Goal: Navigation & Orientation: Find specific page/section

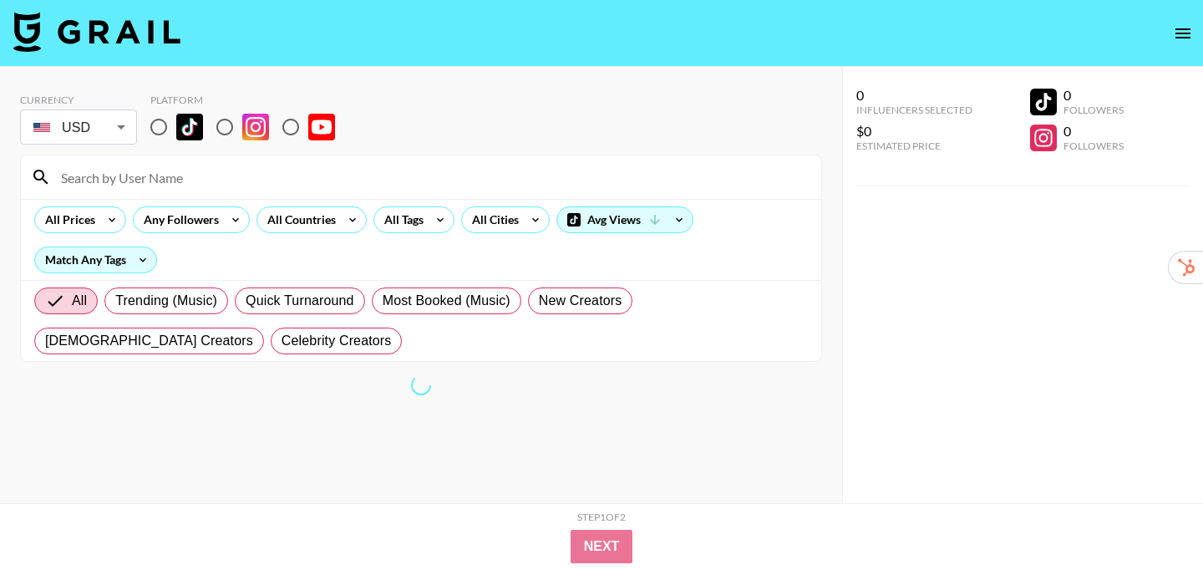
click at [162, 123] on input "radio" at bounding box center [158, 126] width 35 height 35
radio input "true"
click at [330, 216] on div "All Countries" at bounding box center [298, 219] width 82 height 25
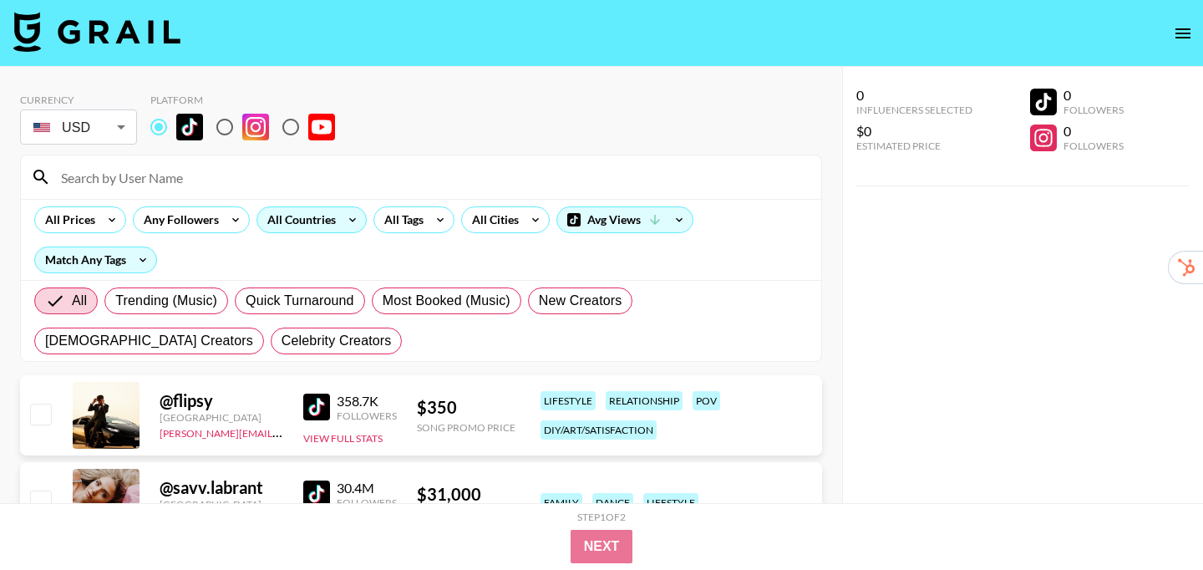
click at [336, 221] on div "All Countries" at bounding box center [298, 219] width 82 height 25
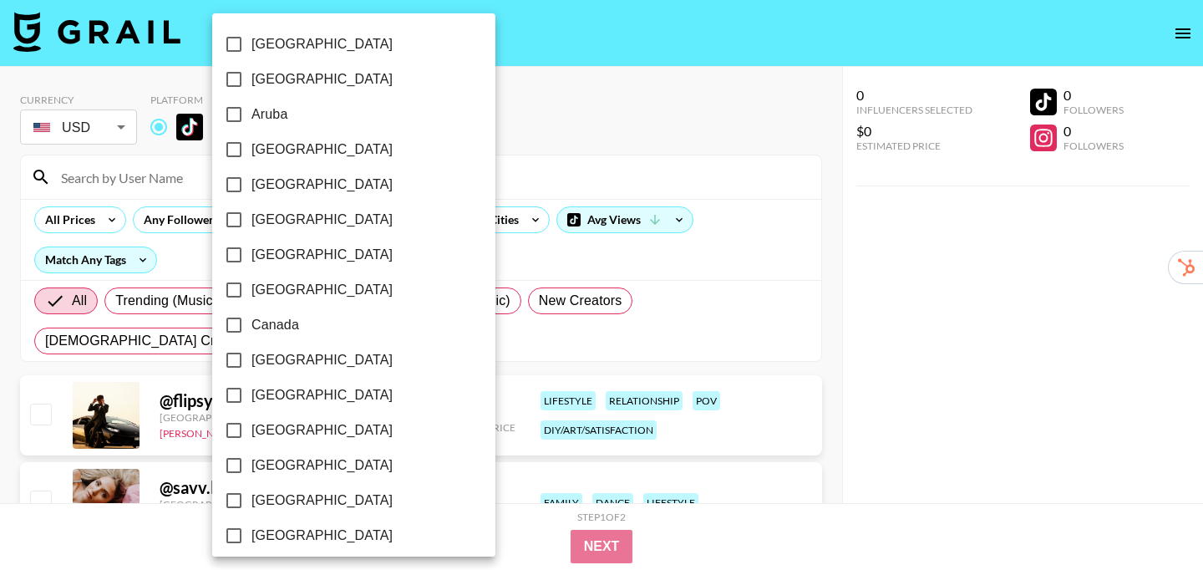
scroll to position [1379, 0]
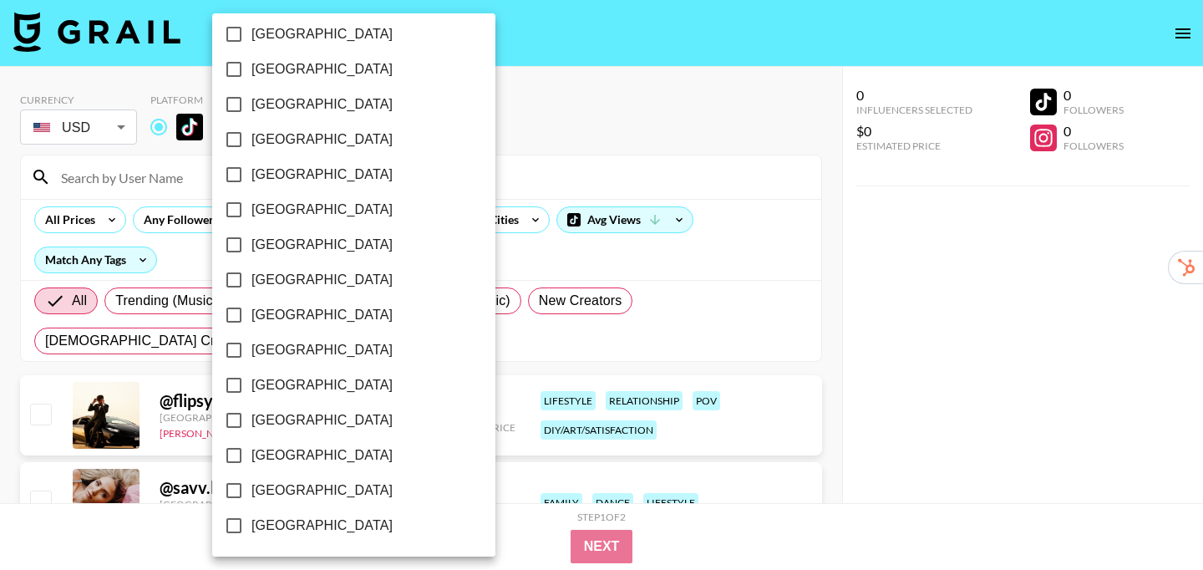
click at [299, 452] on span "[GEOGRAPHIC_DATA]" at bounding box center [321, 455] width 141 height 20
click at [251, 452] on input "[GEOGRAPHIC_DATA]" at bounding box center [233, 455] width 35 height 35
checkbox input "true"
click at [815, 362] on div at bounding box center [601, 285] width 1203 height 570
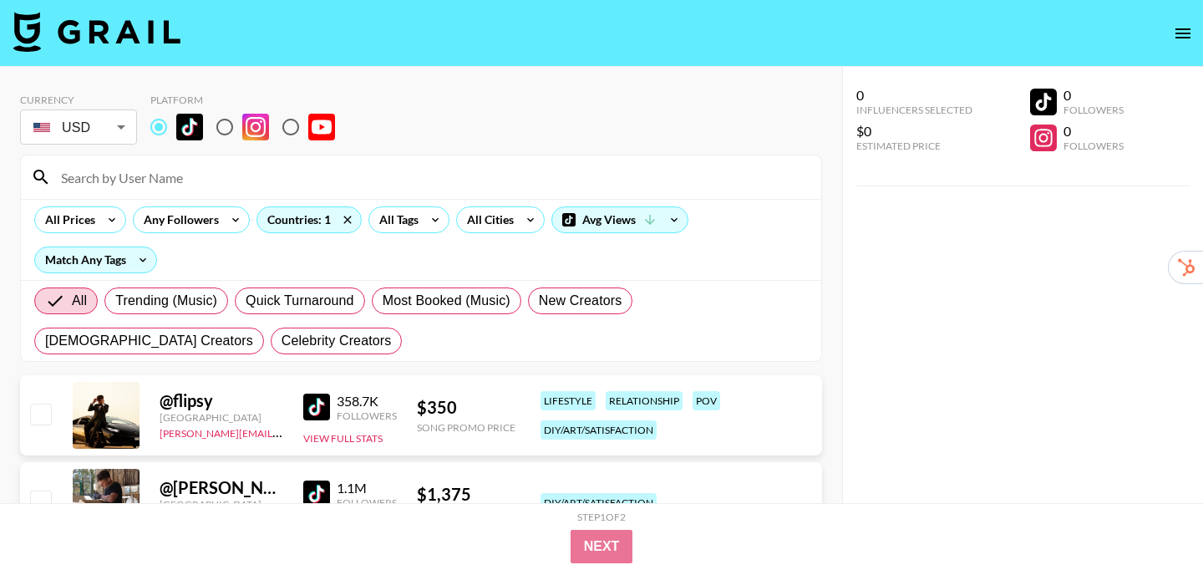
click at [313, 404] on img at bounding box center [316, 407] width 27 height 27
click at [419, 220] on div "All Tags" at bounding box center [395, 219] width 53 height 25
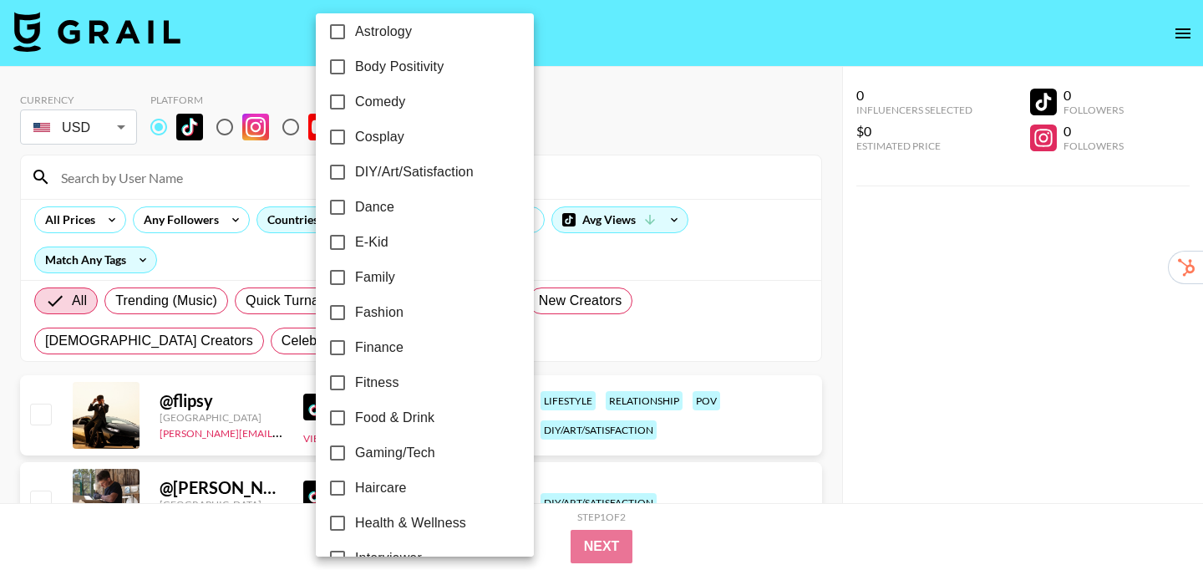
scroll to position [256, 0]
click at [401, 204] on label "Dance" at bounding box center [413, 209] width 187 height 35
click at [355, 204] on input "Dance" at bounding box center [337, 209] width 35 height 35
checkbox input "true"
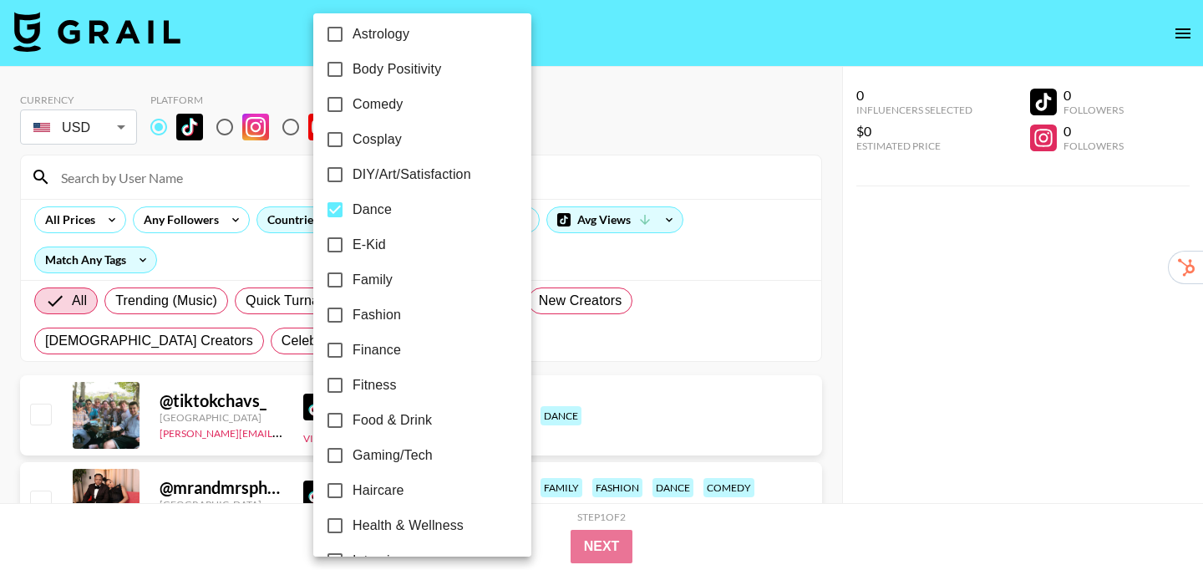
click at [837, 263] on div at bounding box center [601, 285] width 1203 height 570
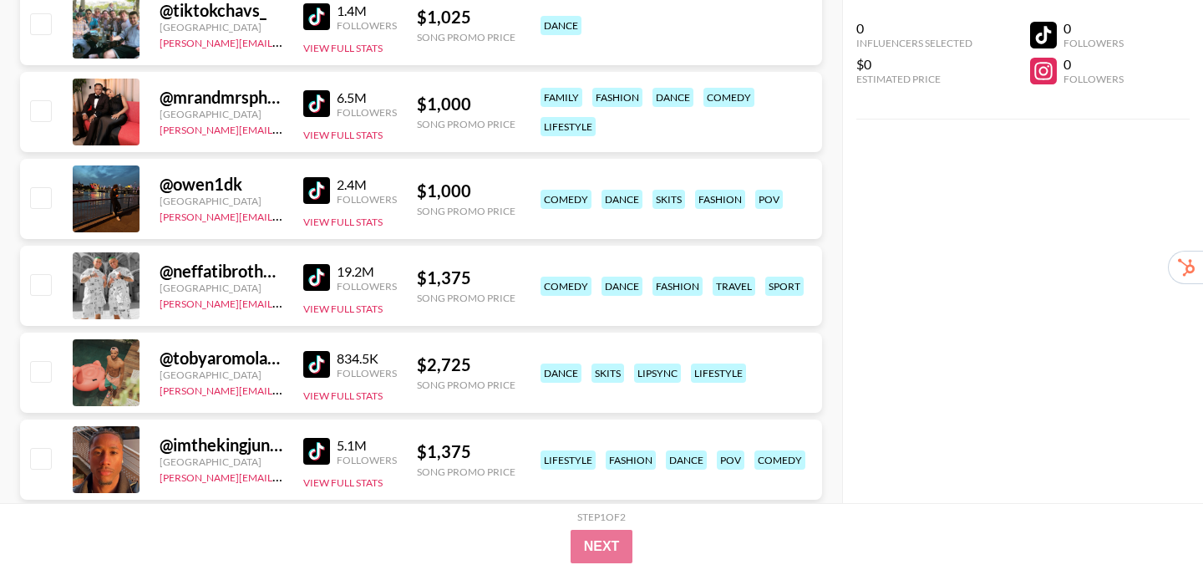
scroll to position [391, 0]
click at [317, 192] on img at bounding box center [316, 189] width 27 height 27
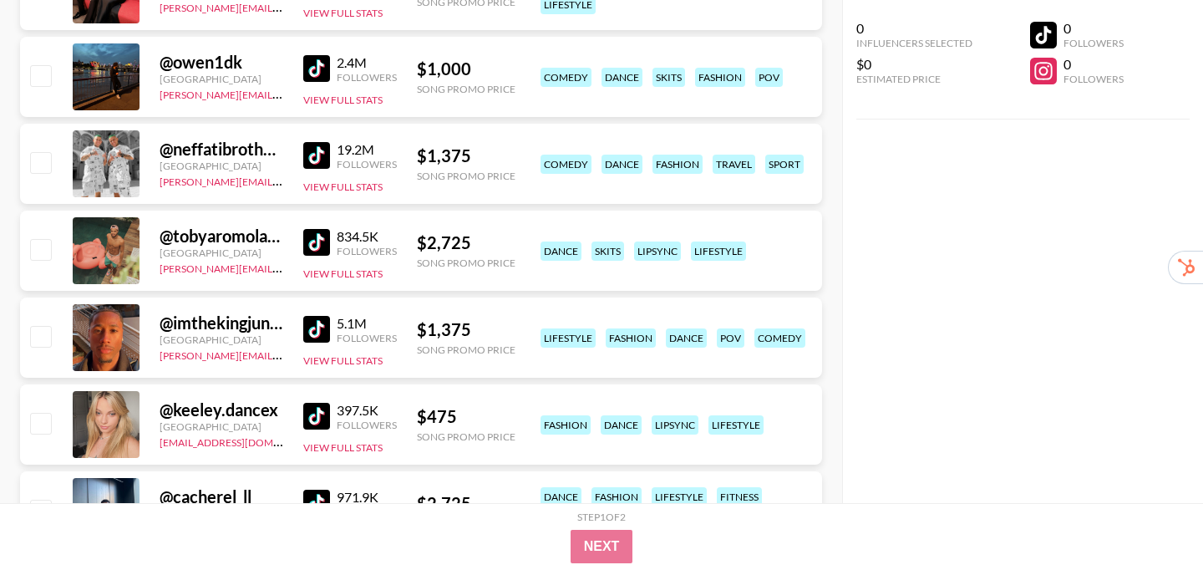
scroll to position [604, 0]
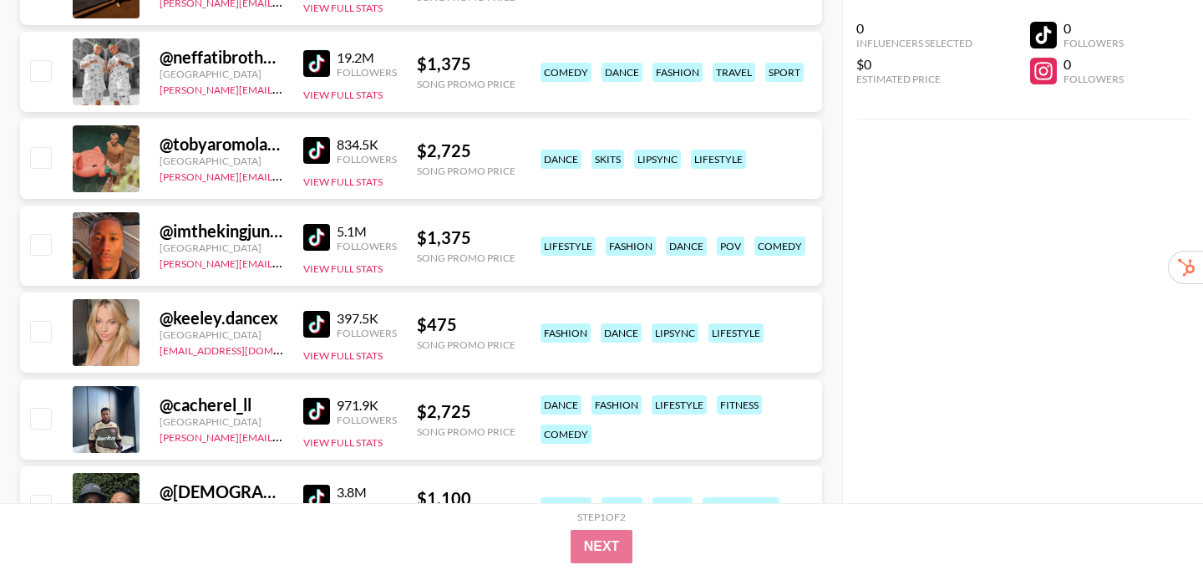
click at [307, 325] on img at bounding box center [316, 324] width 27 height 27
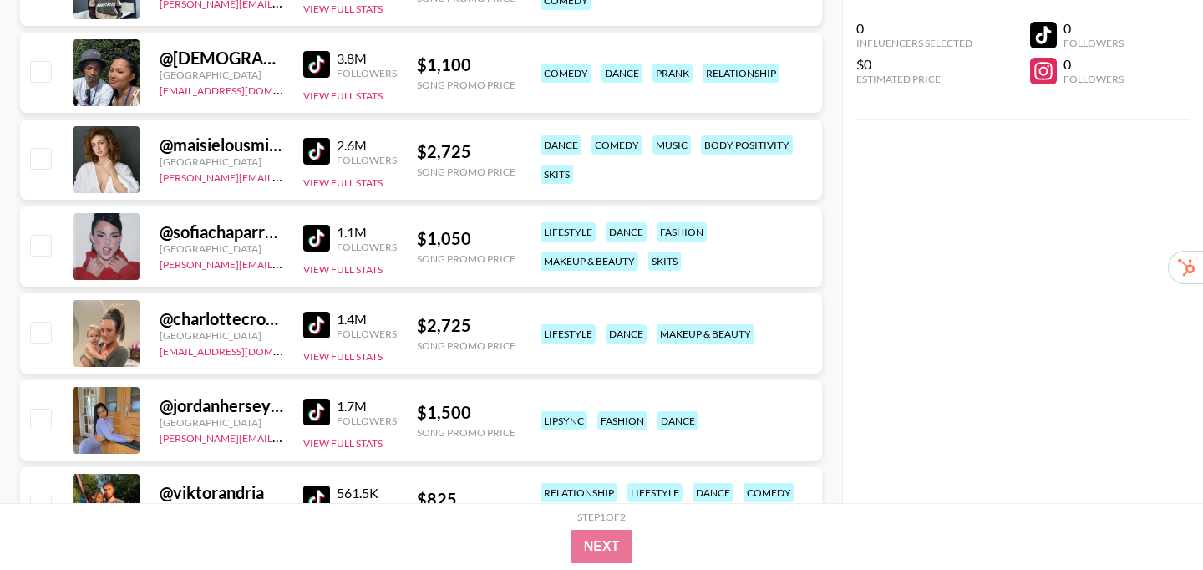
scroll to position [1038, 0]
click at [306, 234] on img at bounding box center [316, 237] width 27 height 27
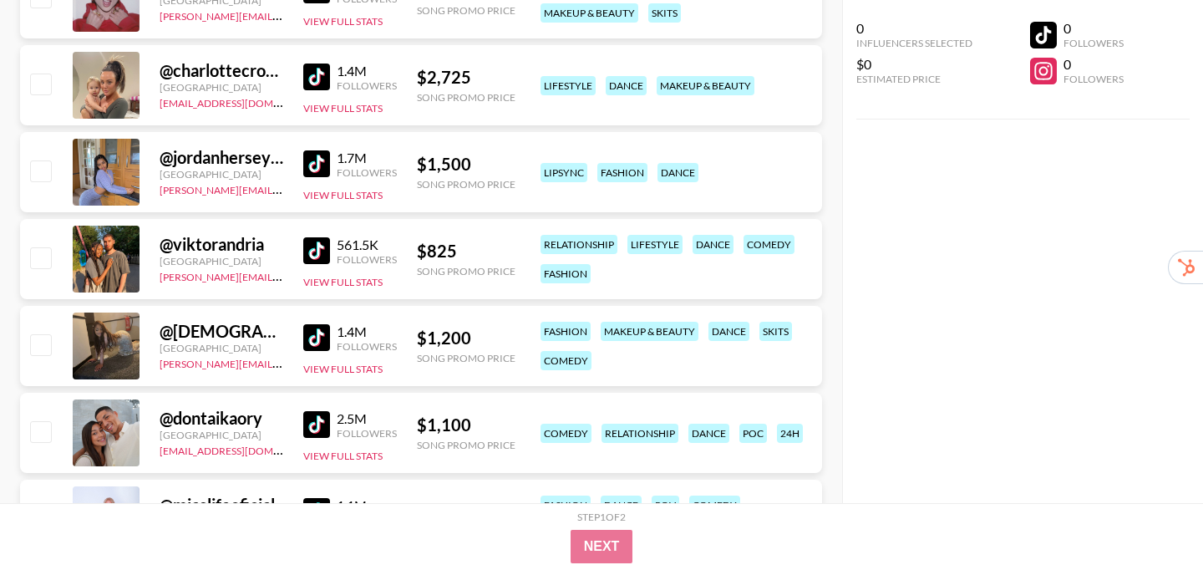
scroll to position [1291, 0]
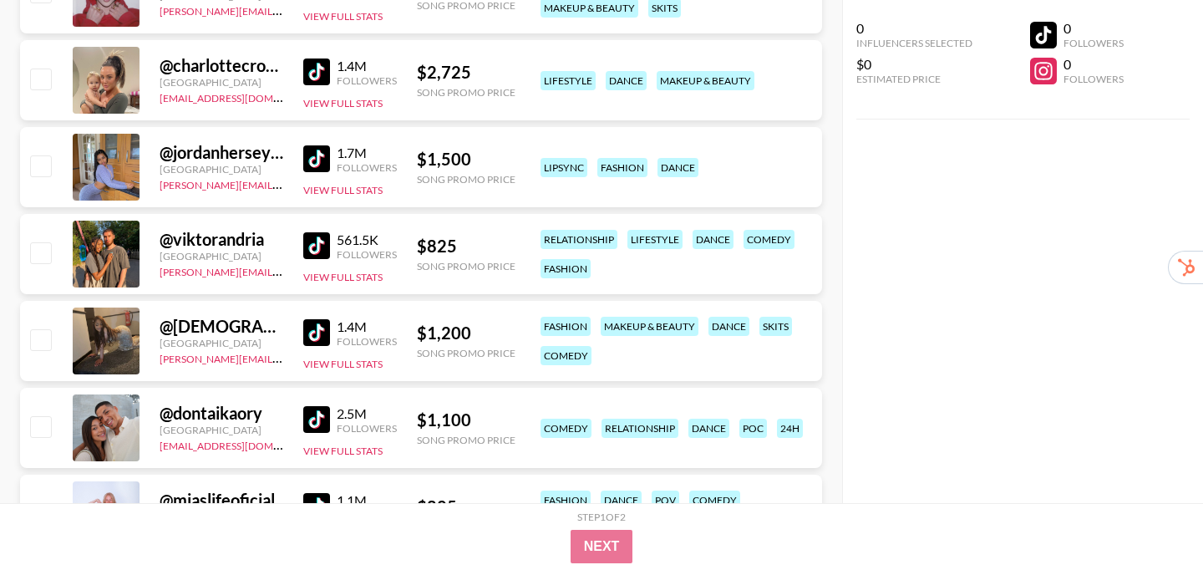
click at [309, 330] on img at bounding box center [316, 332] width 27 height 27
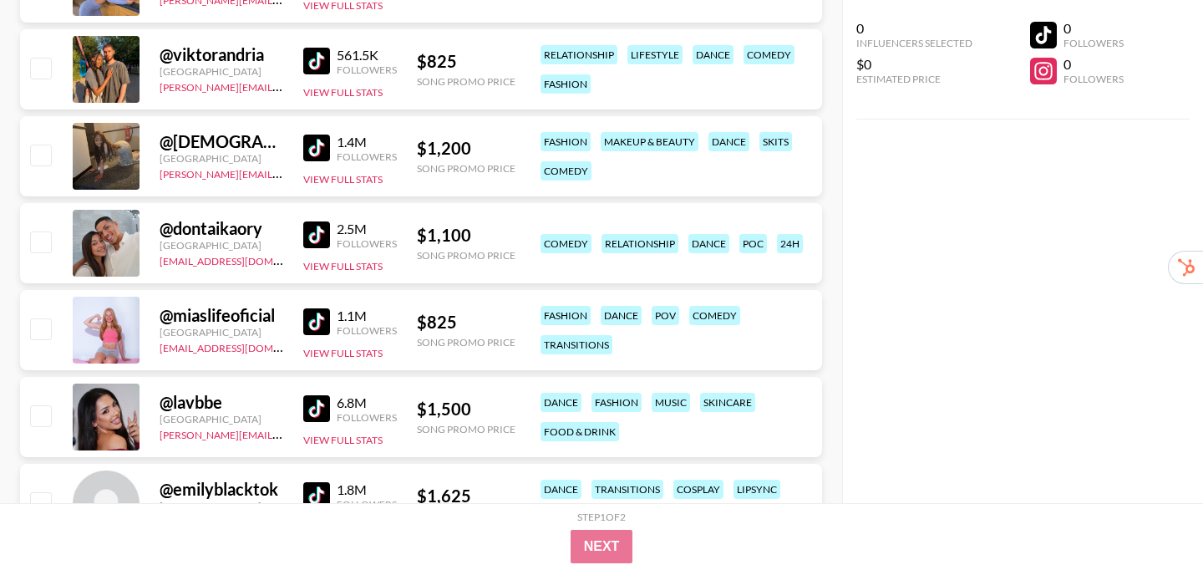
scroll to position [1477, 0]
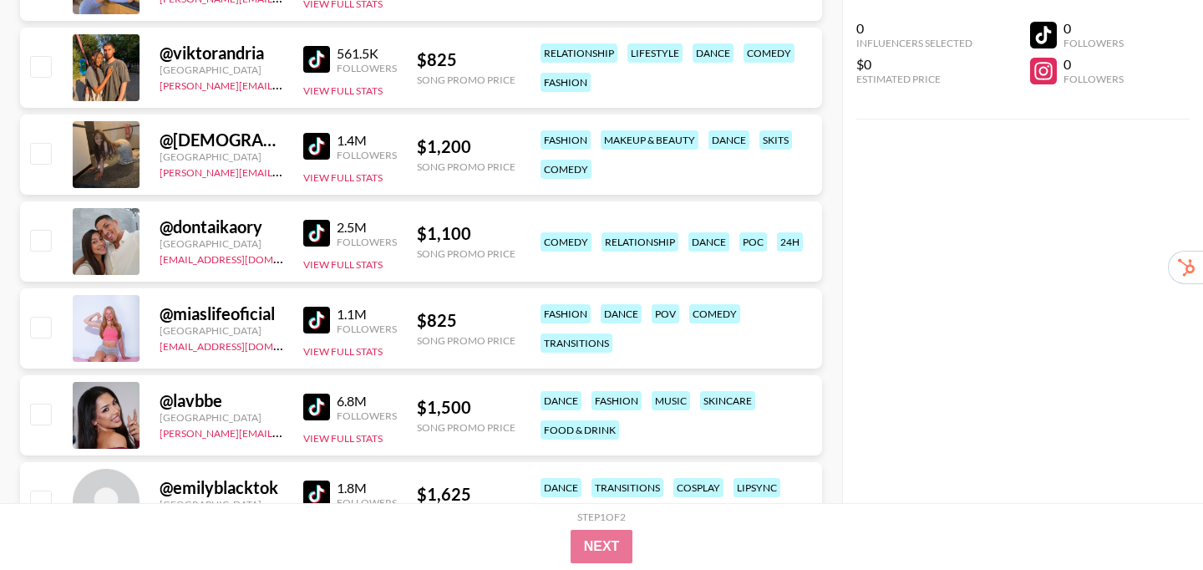
click at [317, 315] on img at bounding box center [316, 320] width 27 height 27
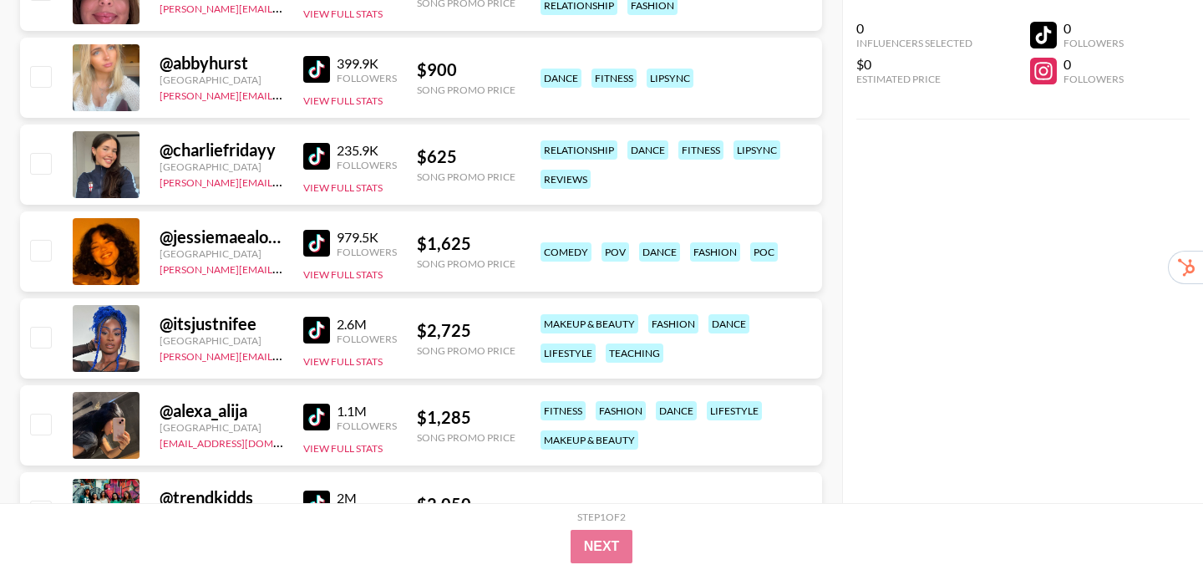
scroll to position [2191, 0]
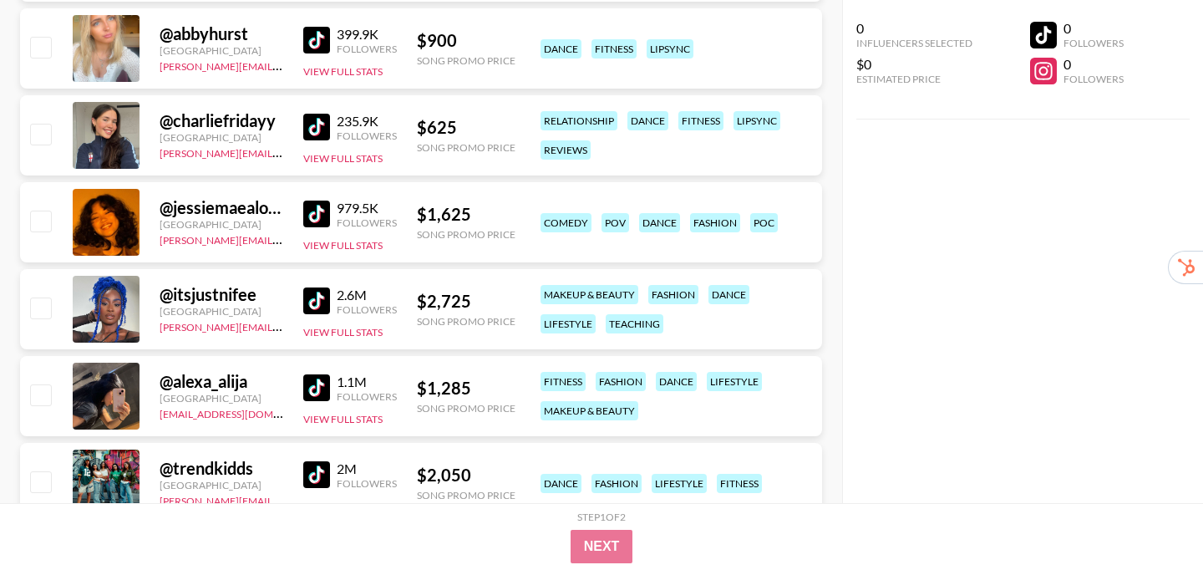
click at [312, 302] on img at bounding box center [316, 300] width 27 height 27
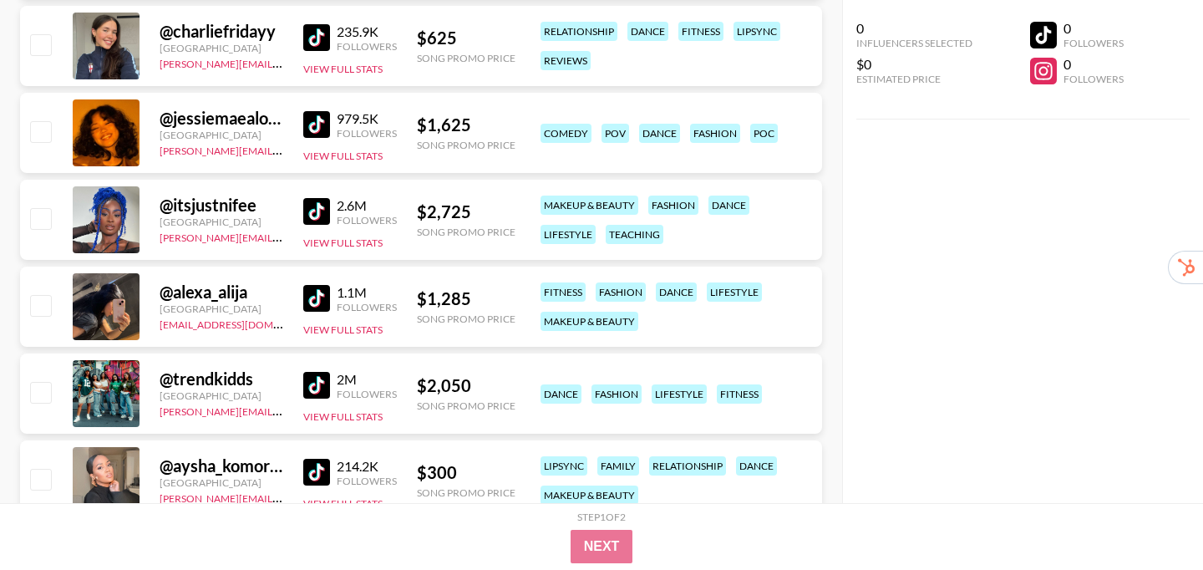
scroll to position [2294, 0]
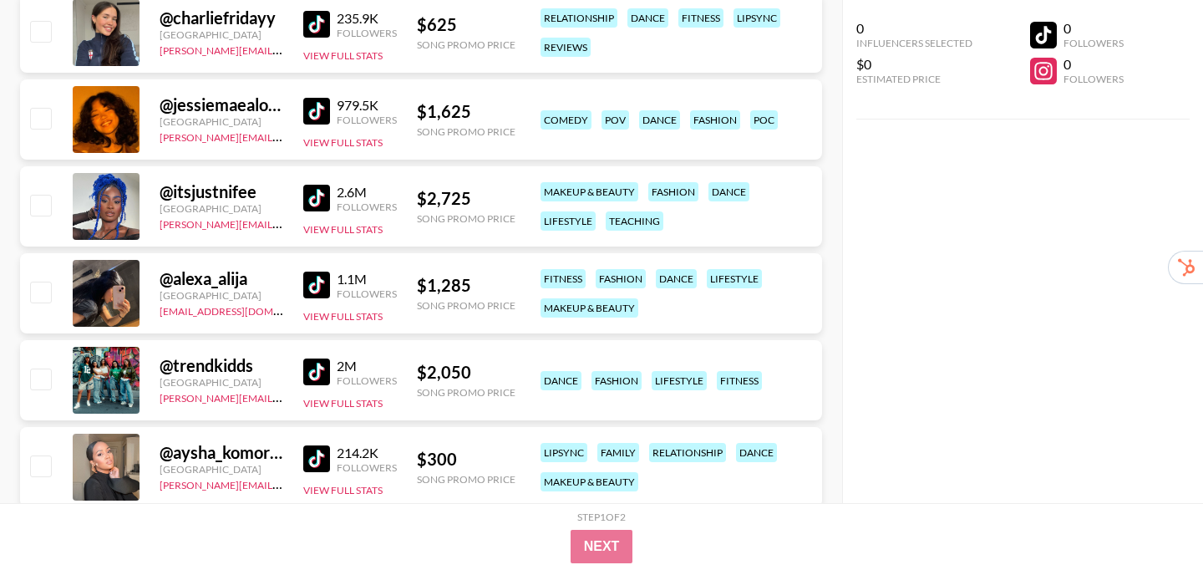
click at [308, 290] on img at bounding box center [316, 285] width 27 height 27
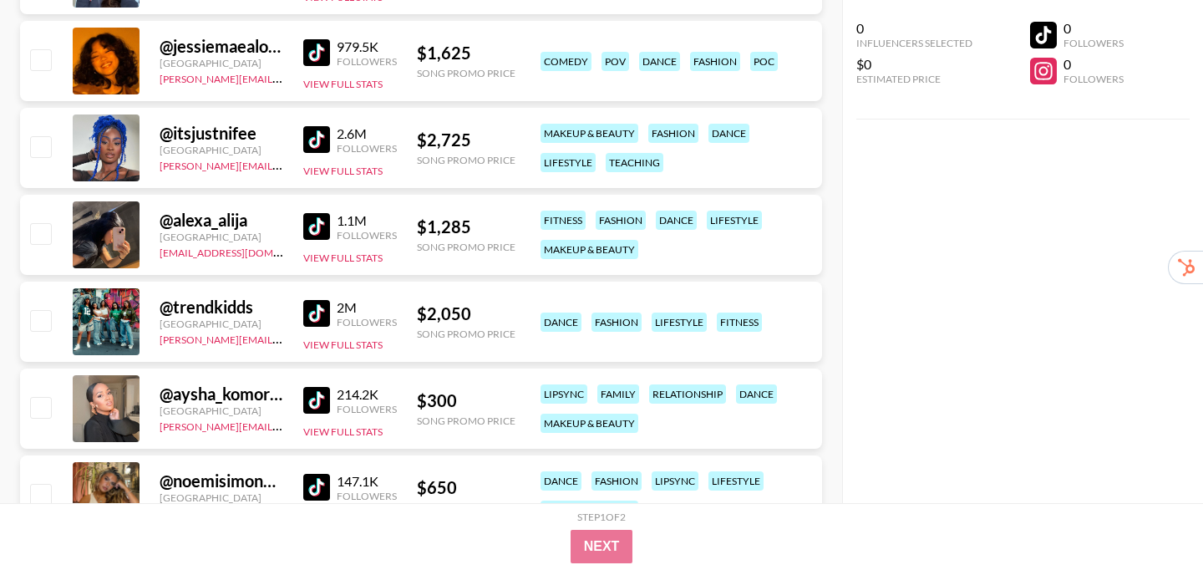
scroll to position [2352, 0]
click at [312, 316] on img at bounding box center [316, 314] width 27 height 27
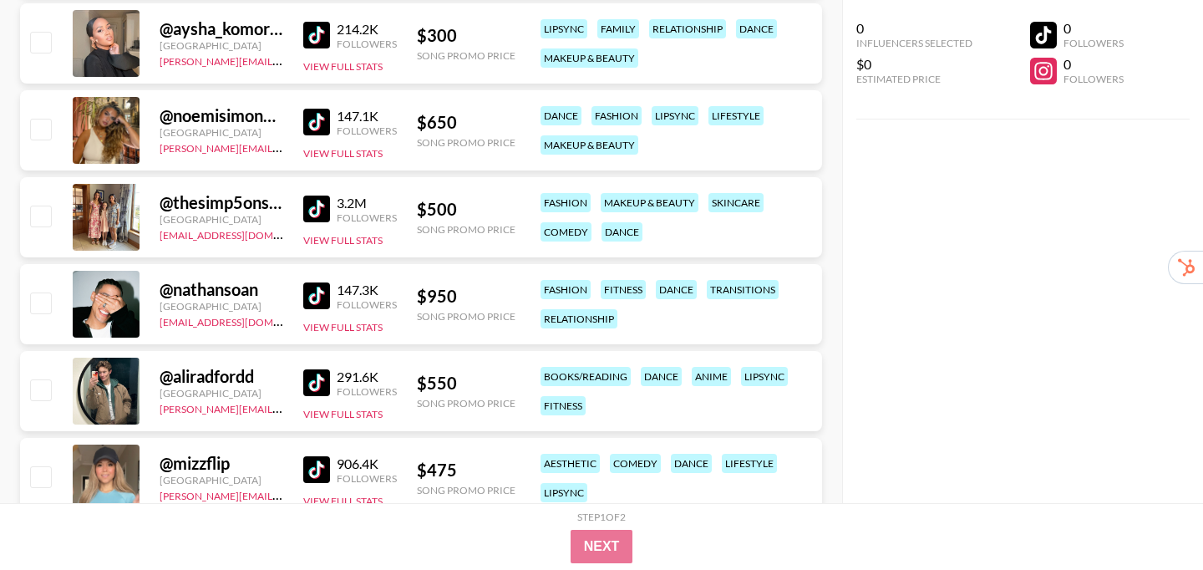
scroll to position [2719, 0]
click at [303, 292] on img at bounding box center [316, 295] width 27 height 27
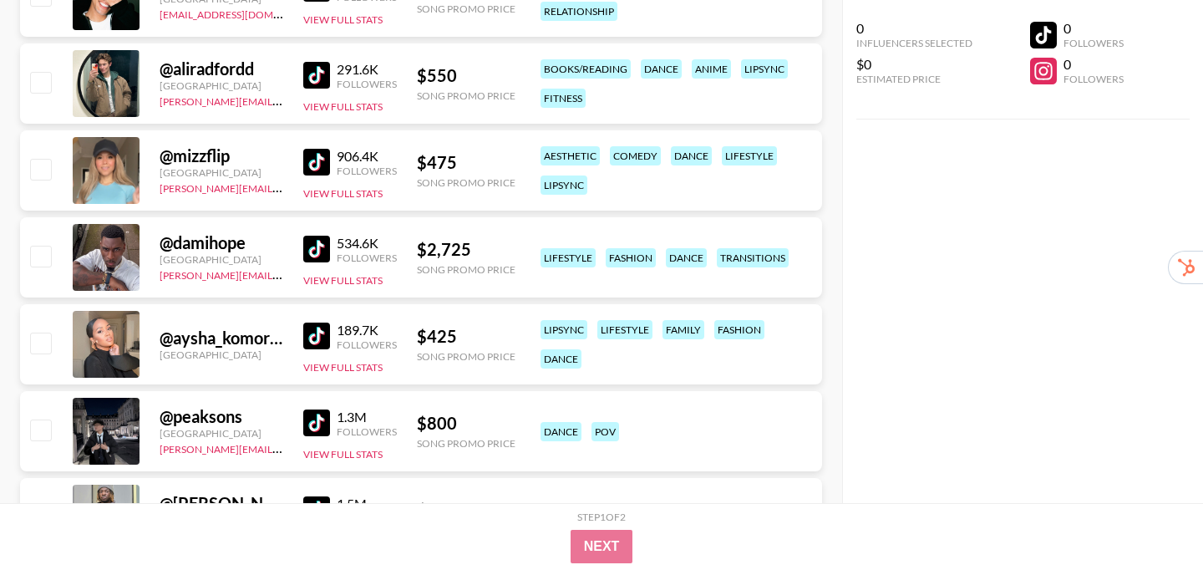
scroll to position [3029, 0]
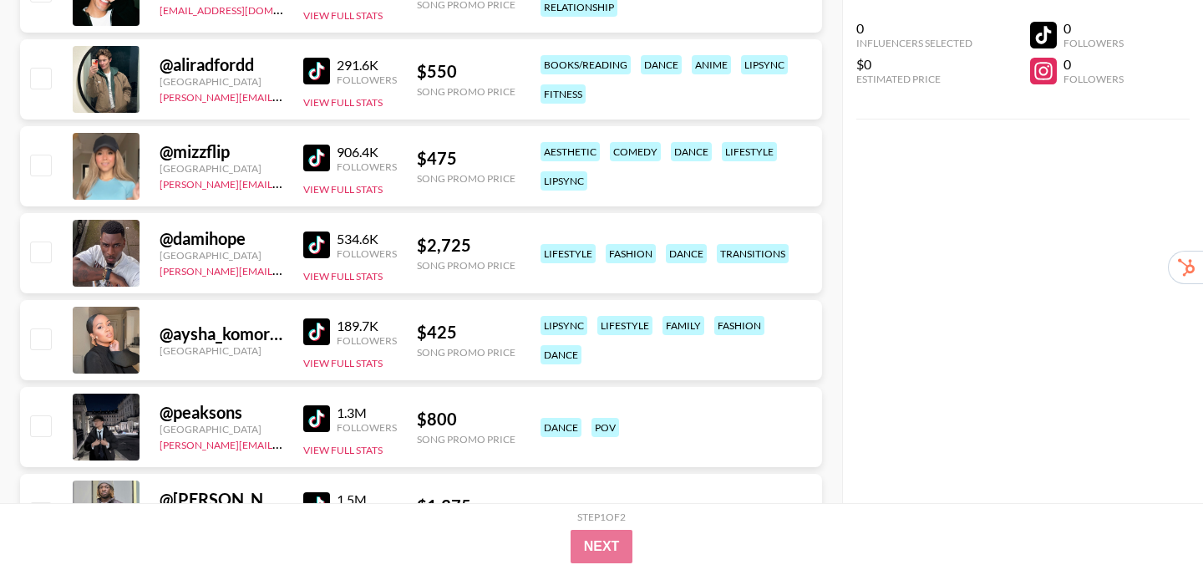
click at [317, 333] on img at bounding box center [316, 331] width 27 height 27
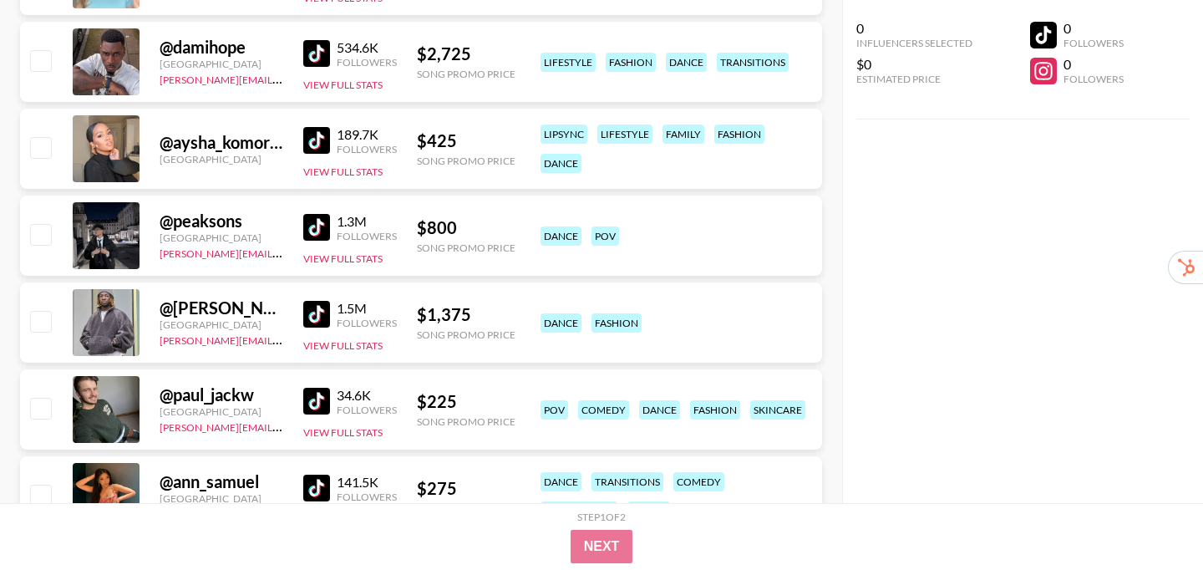
scroll to position [3253, 0]
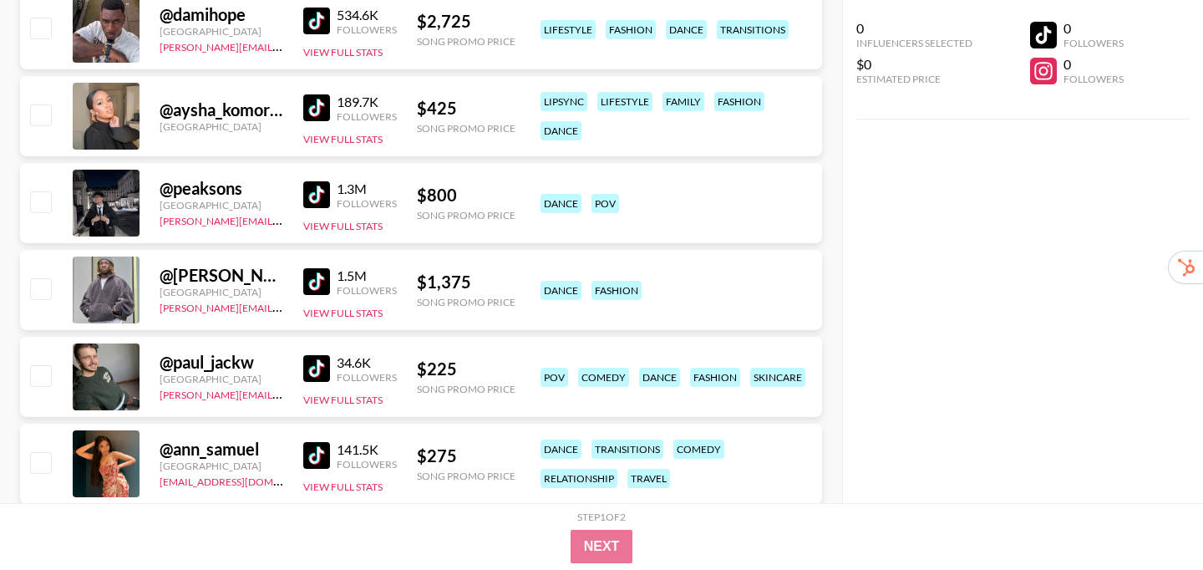
click at [317, 196] on img at bounding box center [316, 194] width 27 height 27
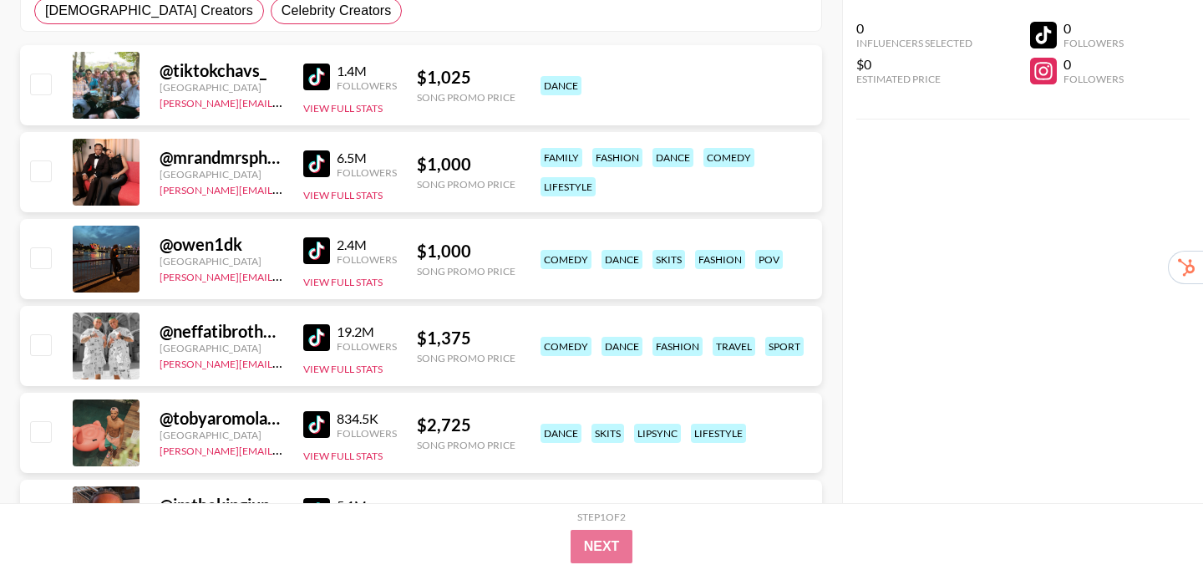
scroll to position [0, 0]
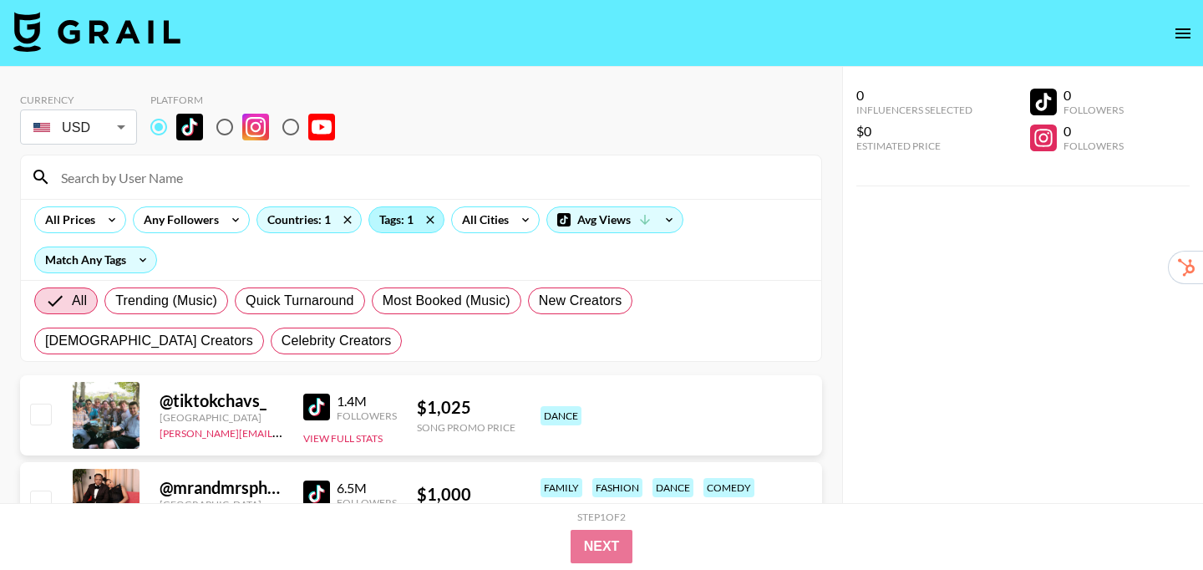
click at [409, 221] on div "Tags: 1" at bounding box center [406, 219] width 74 height 25
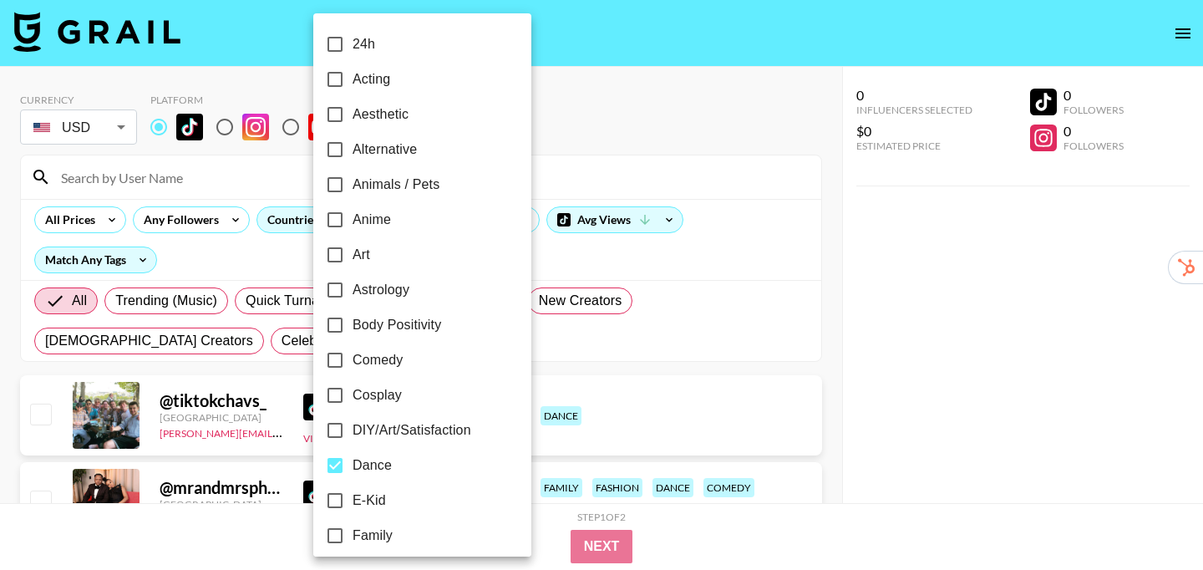
click at [369, 458] on span "Dance" at bounding box center [372, 465] width 39 height 20
click at [353, 458] on input "Dance" at bounding box center [334, 465] width 35 height 35
checkbox input "false"
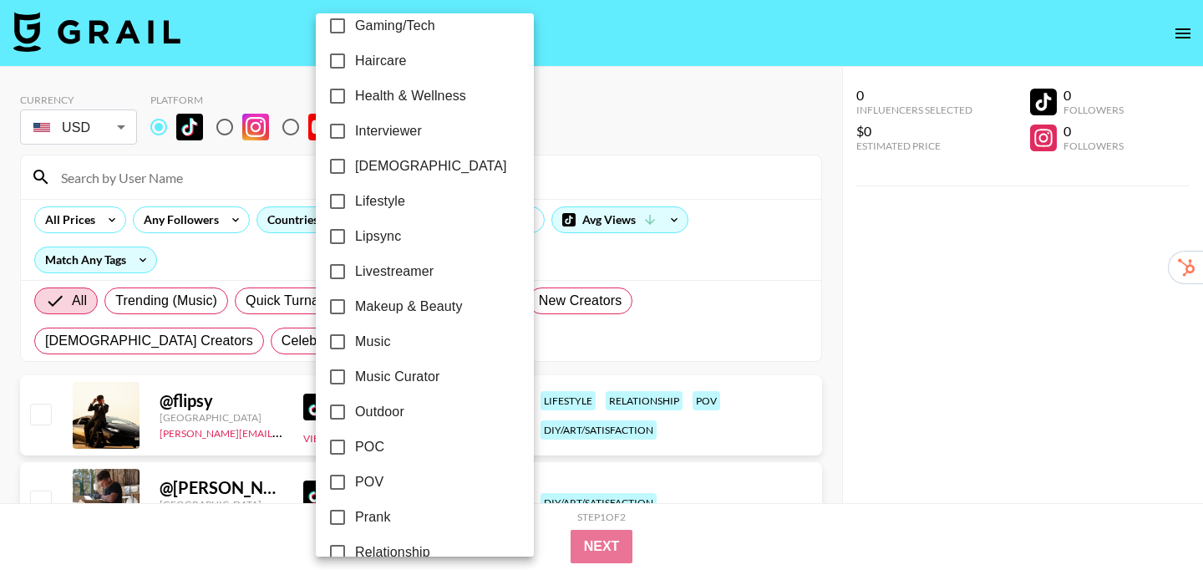
scroll to position [765, 0]
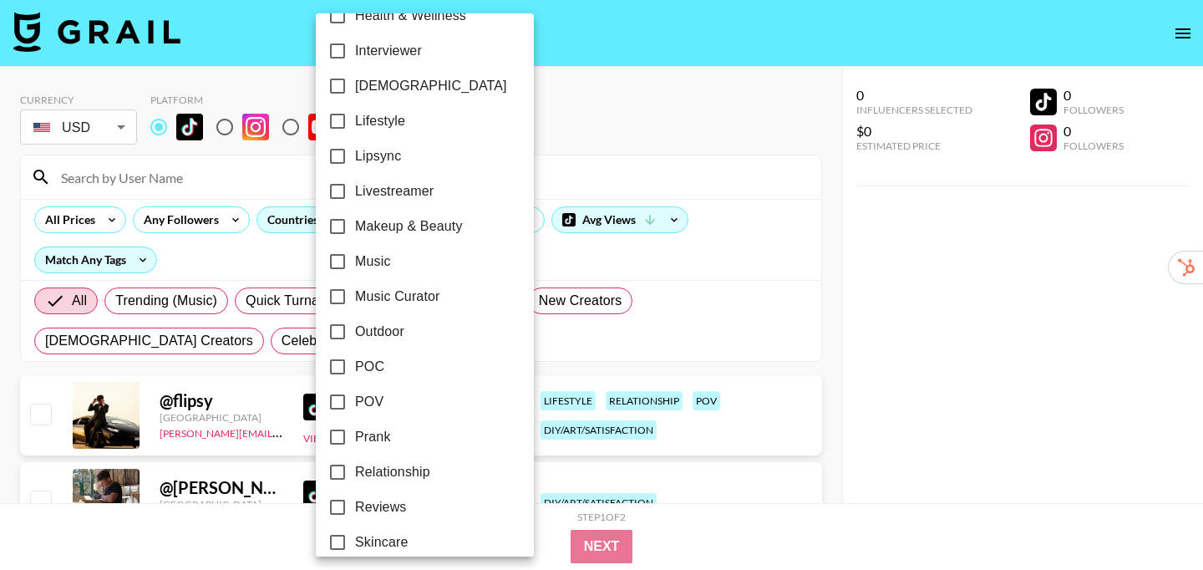
click at [412, 479] on span "Relationship" at bounding box center [392, 472] width 75 height 20
click at [355, 479] on input "Relationship" at bounding box center [337, 471] width 35 height 35
checkbox input "true"
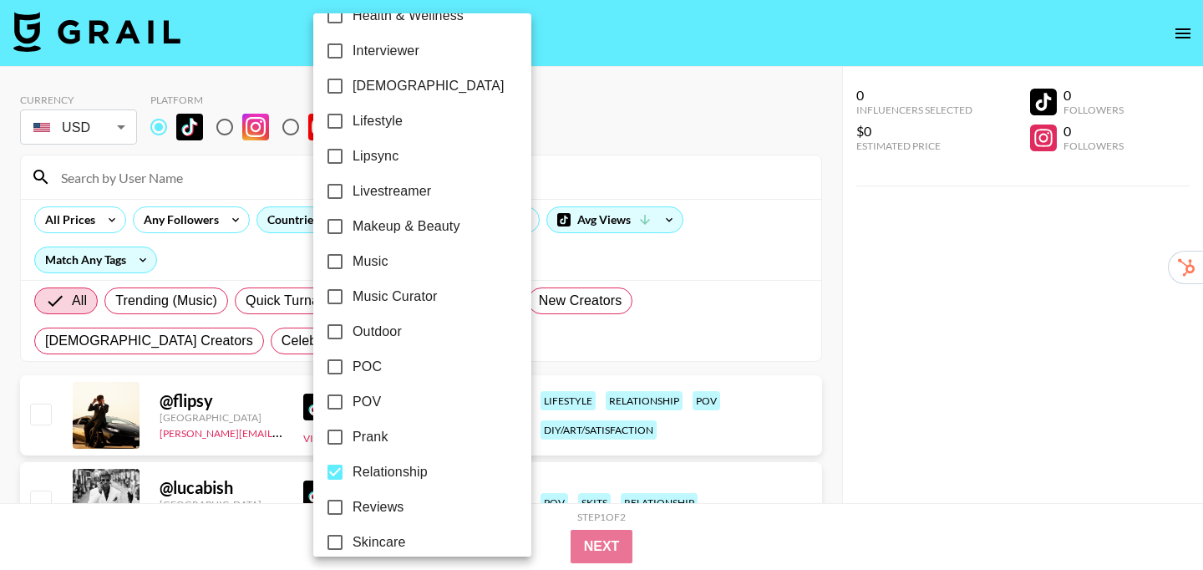
click at [820, 226] on div at bounding box center [601, 285] width 1203 height 570
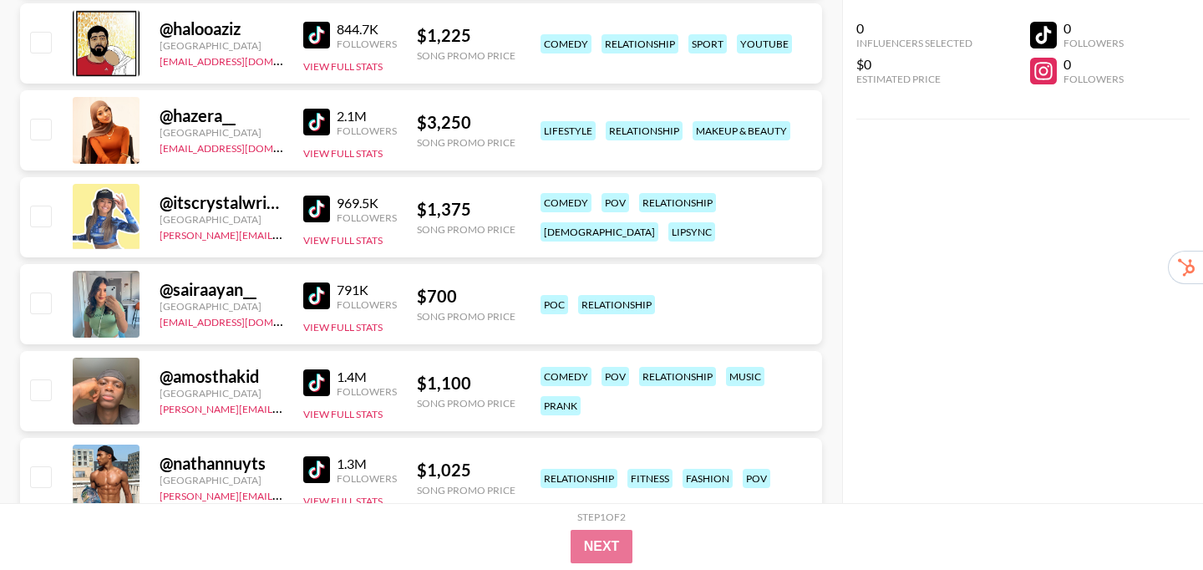
scroll to position [635, 0]
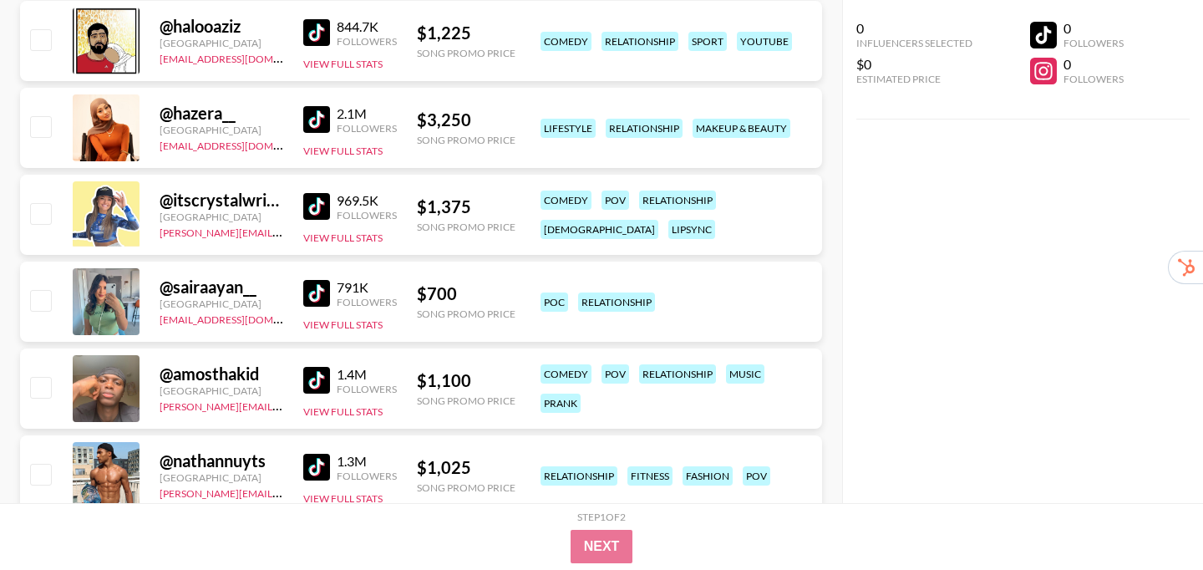
click at [322, 213] on img at bounding box center [316, 206] width 27 height 27
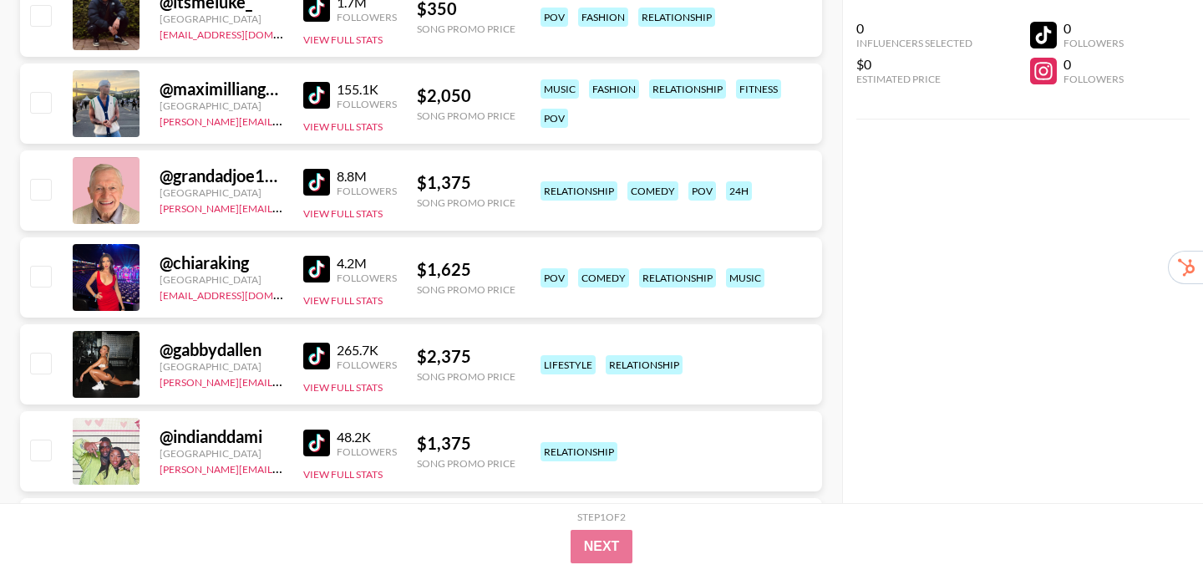
scroll to position [1617, 0]
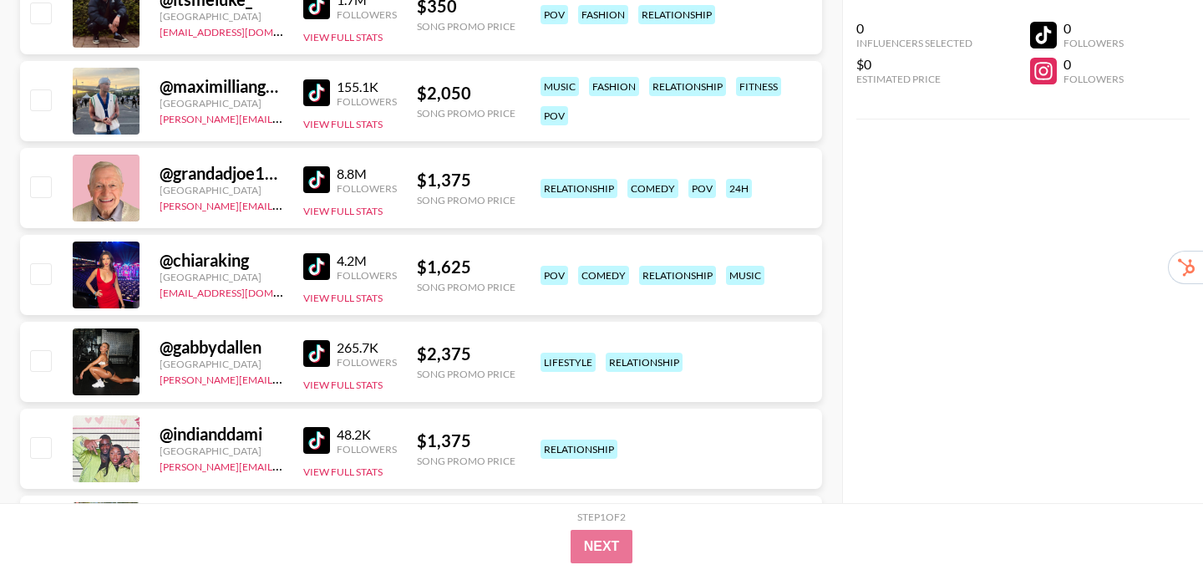
click at [312, 267] on img at bounding box center [316, 266] width 27 height 27
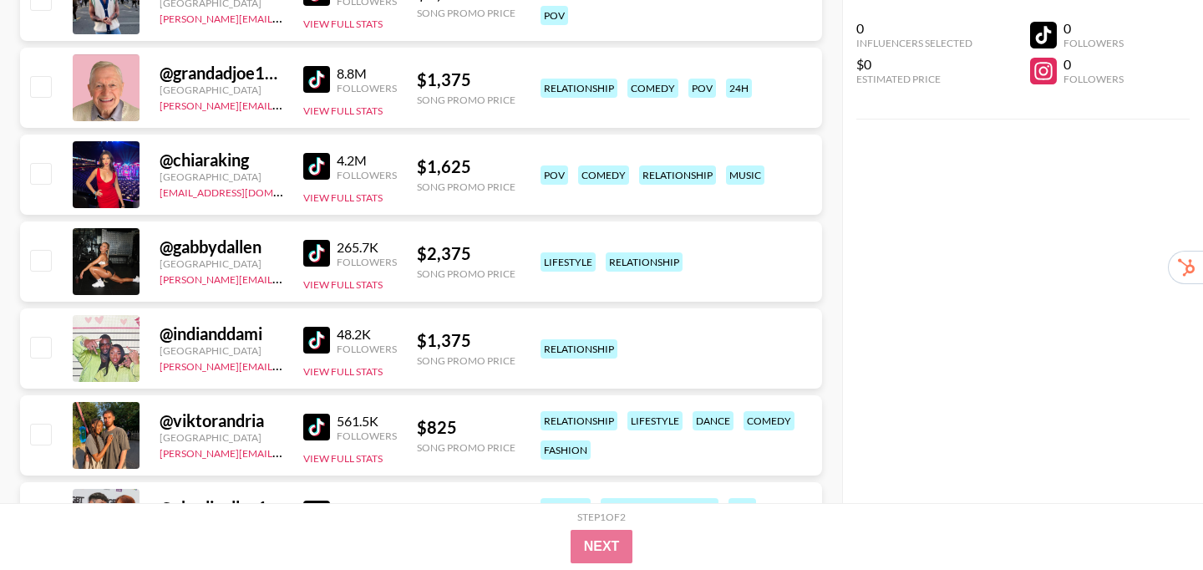
scroll to position [1726, 0]
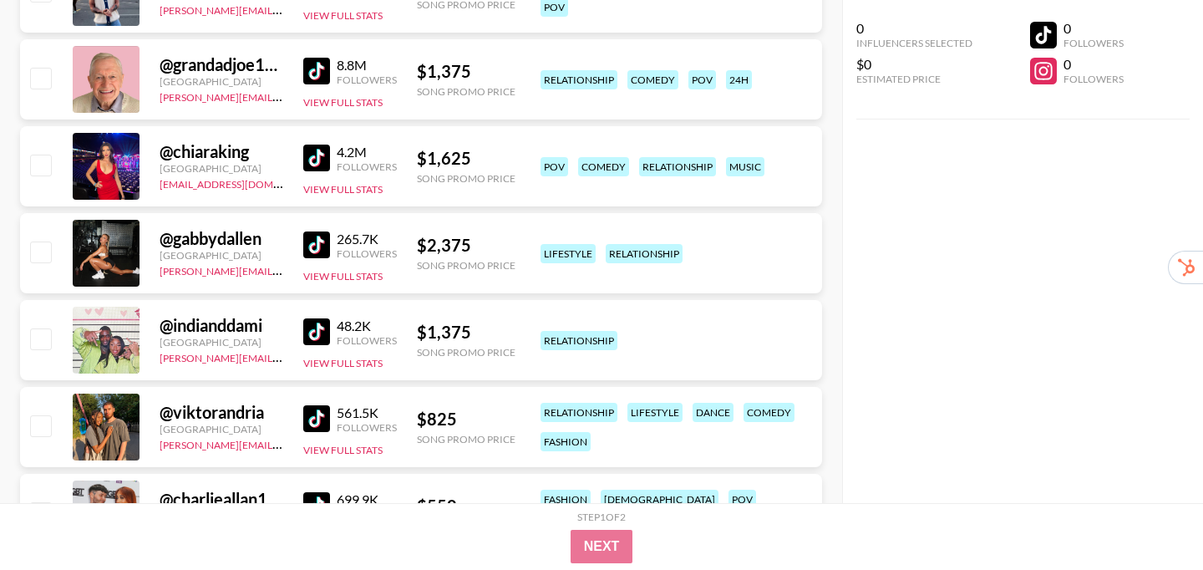
click at [308, 251] on img at bounding box center [316, 244] width 27 height 27
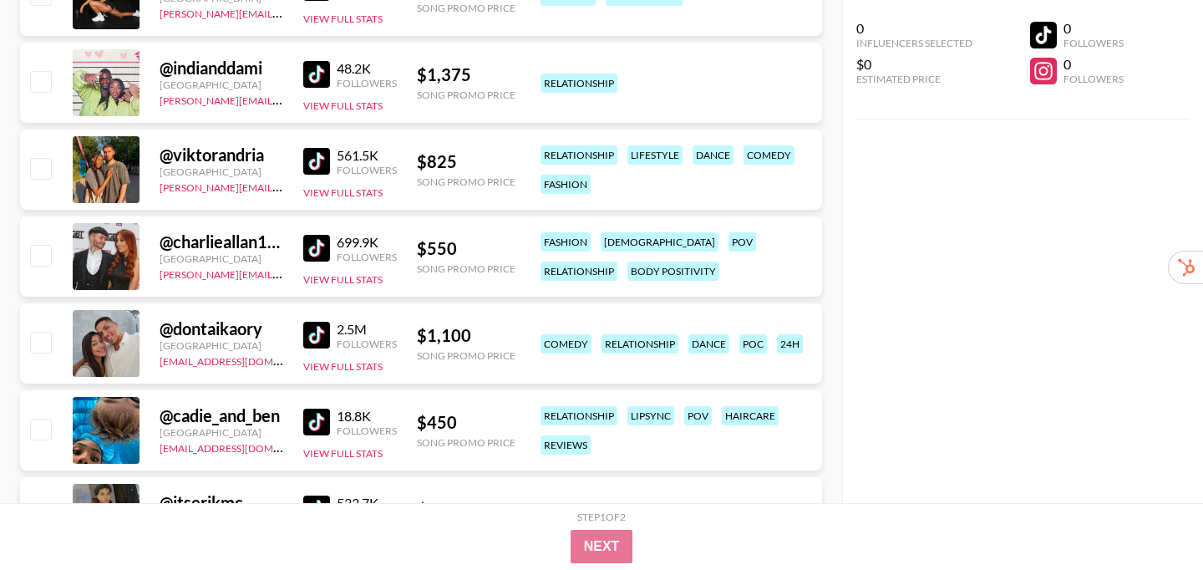
scroll to position [1987, 0]
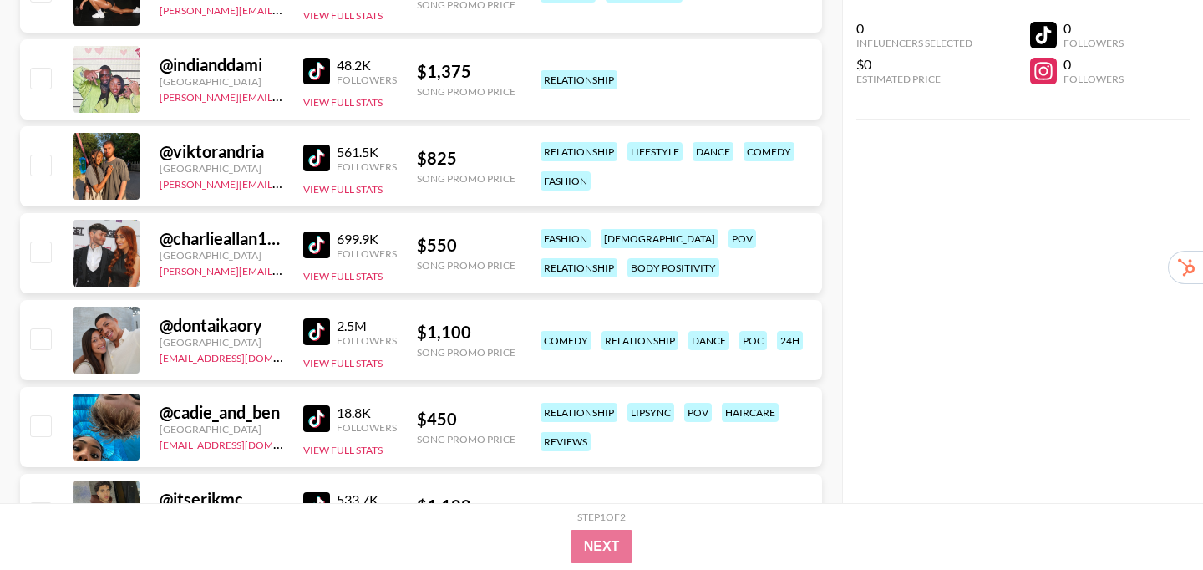
click at [306, 160] on img at bounding box center [316, 158] width 27 height 27
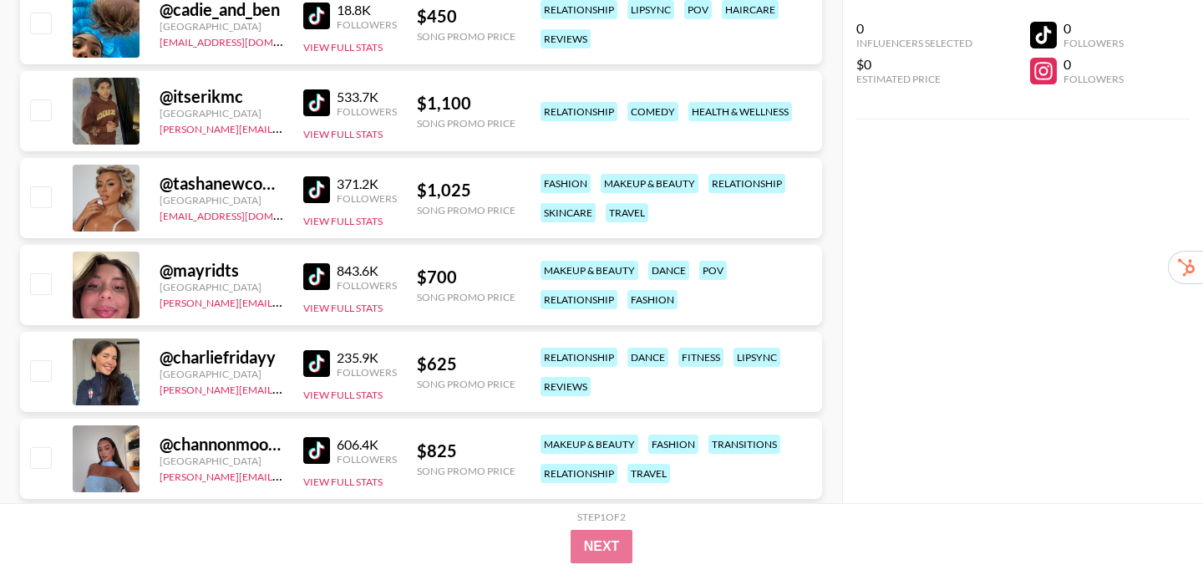
scroll to position [2388, 0]
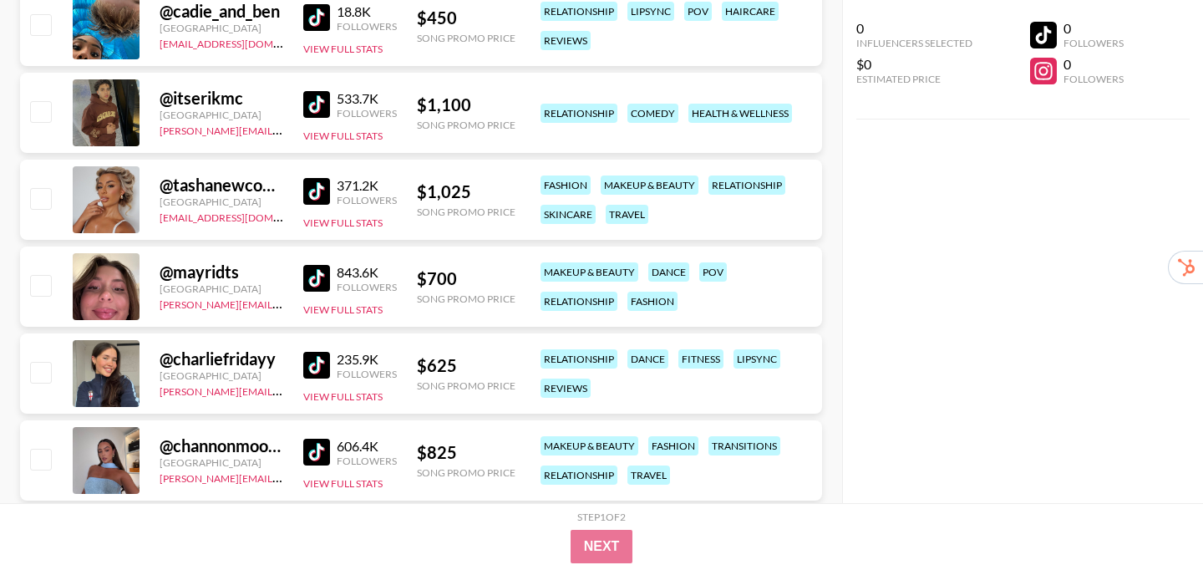
click at [317, 366] on img at bounding box center [316, 365] width 27 height 27
